Goal: Information Seeking & Learning: Understand process/instructions

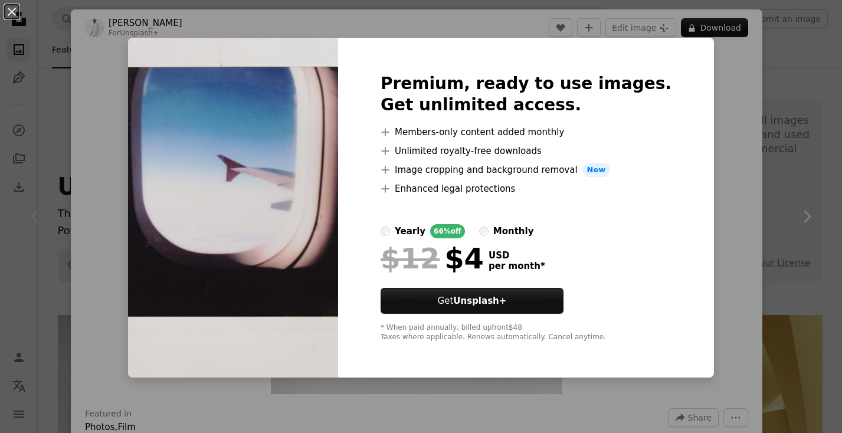
scroll to position [213, 0]
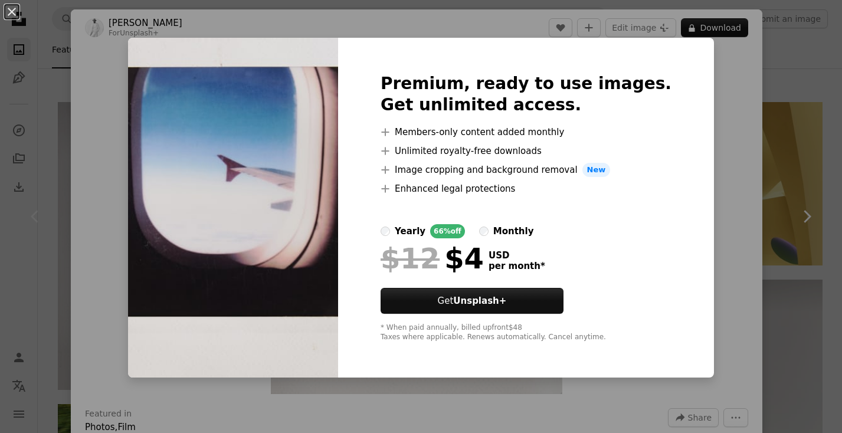
click at [716, 271] on div "An X shape Premium, ready to use images. Get unlimited access. A plus sign Memb…" at bounding box center [421, 216] width 842 height 433
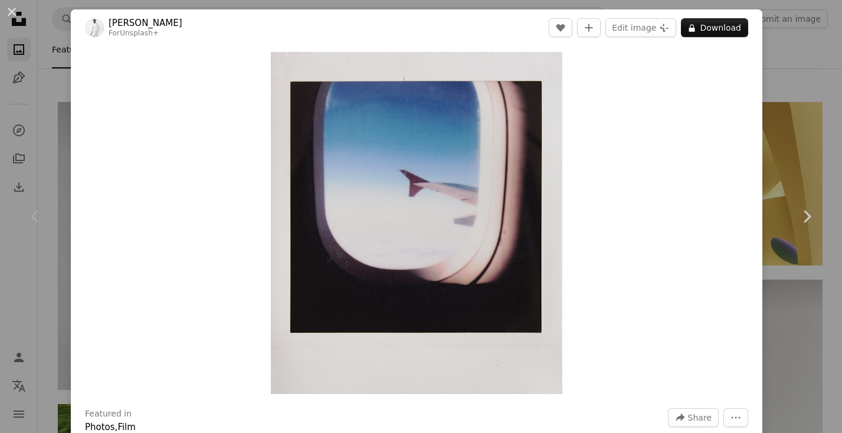
click at [45, 176] on div "Chevron left" at bounding box center [35, 216] width 71 height 113
click at [41, 215] on icon "Chevron left" at bounding box center [35, 216] width 19 height 19
click at [806, 218] on icon "Chevron right" at bounding box center [806, 216] width 19 height 19
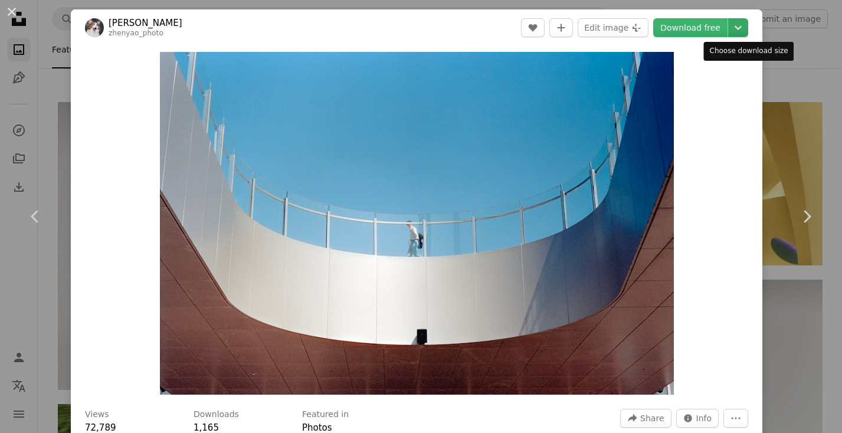
click at [748, 23] on icon "Chevron down" at bounding box center [738, 28] width 19 height 14
click at [681, 268] on dialog "An X shape Chevron left Chevron right [PERSON_NAME] A heart A plus sign Edit im…" at bounding box center [421, 216] width 842 height 433
click at [712, 424] on span "Info" at bounding box center [704, 419] width 16 height 18
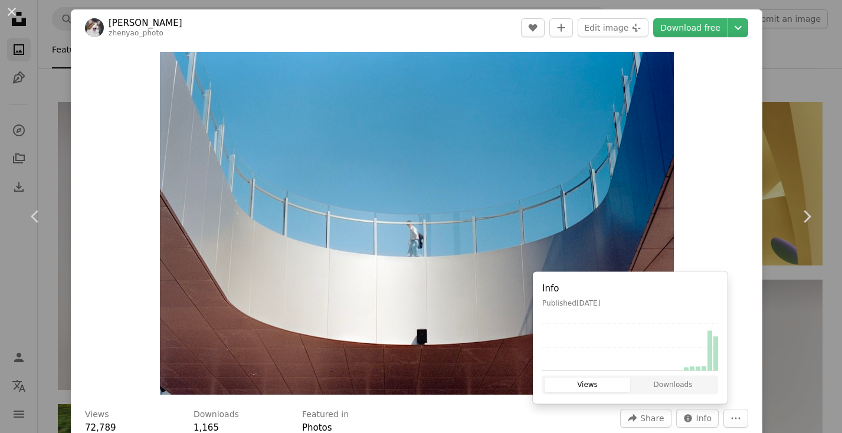
click at [745, 378] on div "Zoom in" at bounding box center [417, 223] width 692 height 355
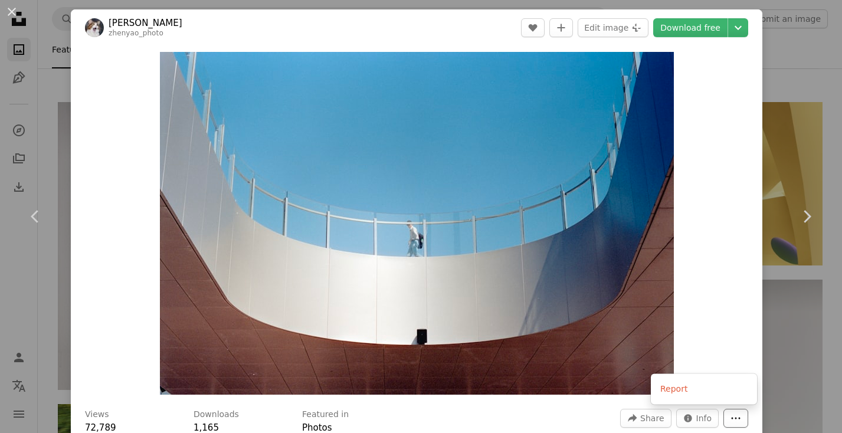
click at [748, 416] on button "More Actions" at bounding box center [735, 418] width 25 height 19
click at [741, 313] on dialog "An X shape Chevron left Chevron right [PERSON_NAME] A heart A plus sign Edit im…" at bounding box center [421, 216] width 842 height 433
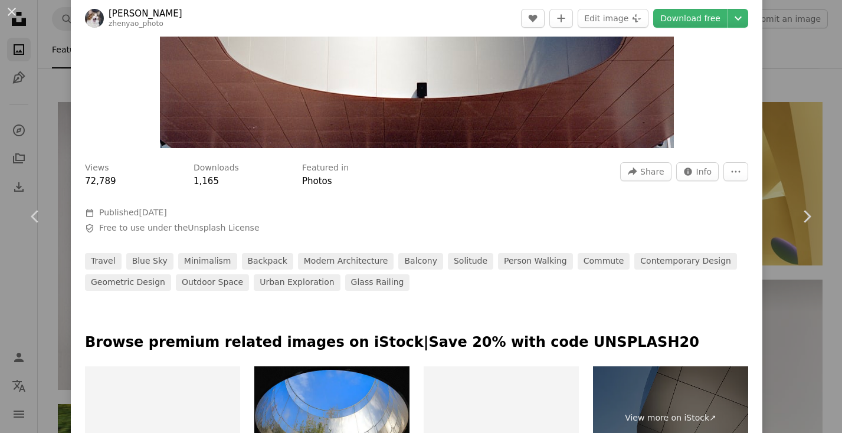
scroll to position [243, 0]
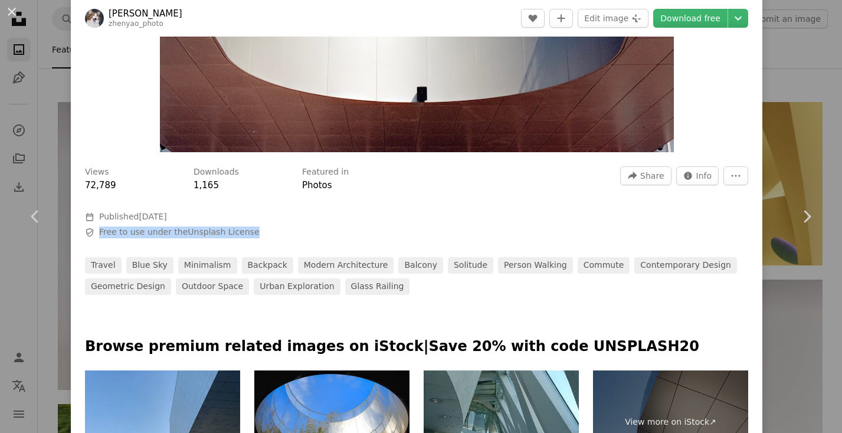
drag, startPoint x: 254, startPoint y: 230, endPoint x: 93, endPoint y: 231, distance: 161.1
click at [93, 232] on span "Safety Free to use under the Unsplash License" at bounding box center [262, 233] width 354 height 12
click at [526, 227] on div "Views 72,789 Downloads 1,165 Featured in Photos A forward-right arrow Share Inf…" at bounding box center [417, 226] width 692 height 137
click at [231, 228] on link "Unsplash License" at bounding box center [223, 231] width 71 height 9
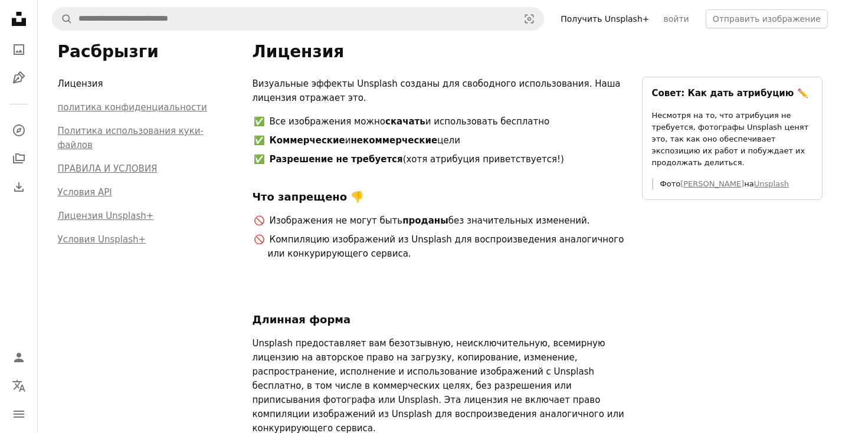
scroll to position [30, 0]
